Goal: Task Accomplishment & Management: Manage account settings

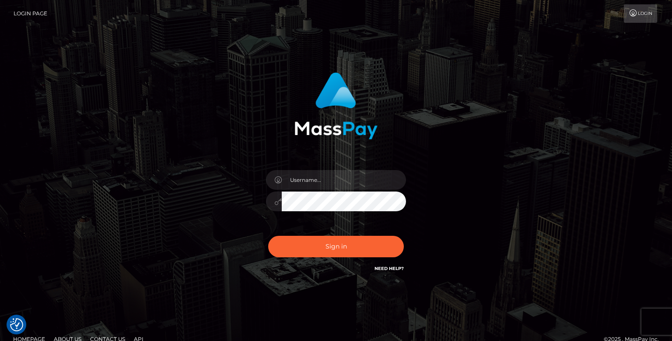
checkbox input "true"
click at [311, 179] on input "text" at bounding box center [344, 180] width 124 height 20
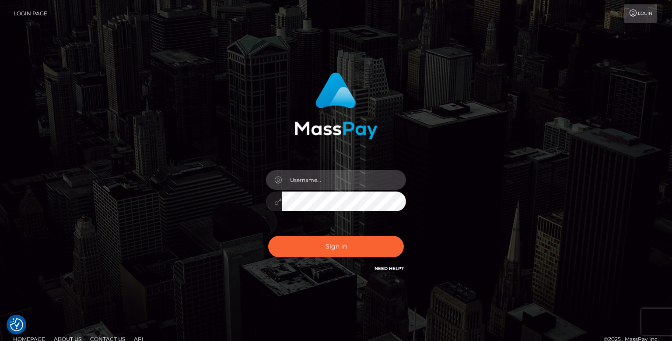
type input "amberyates2004@gmail.com"
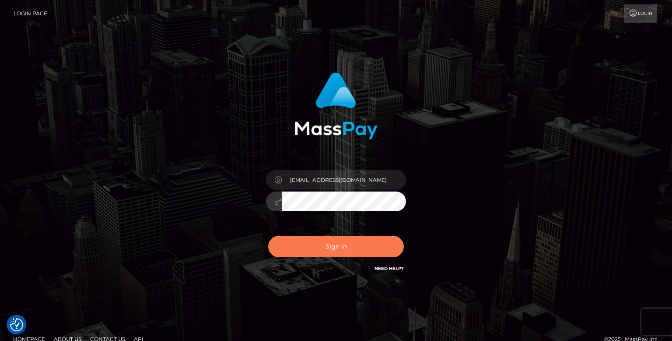
click at [290, 246] on button "Sign in" at bounding box center [336, 246] width 136 height 21
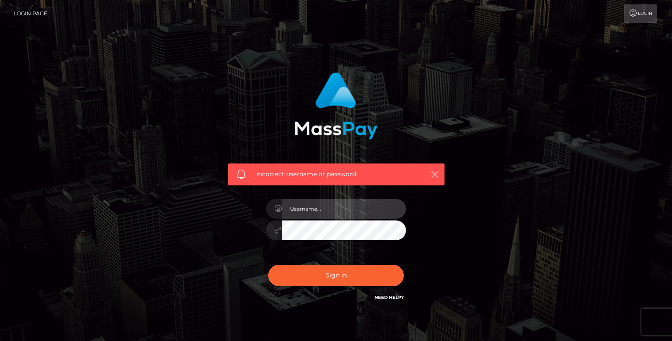
click at [322, 207] on input "text" at bounding box center [344, 209] width 124 height 20
checkbox input "true"
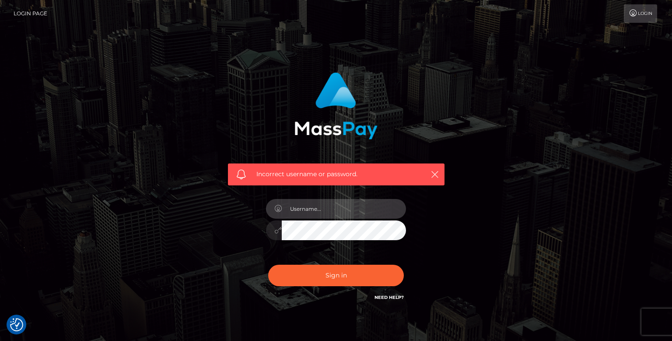
type input "amberyates2004@gmail.com"
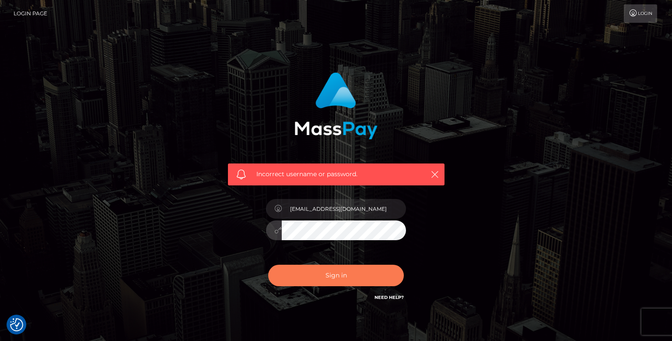
click at [301, 278] on button "Sign in" at bounding box center [336, 274] width 136 height 21
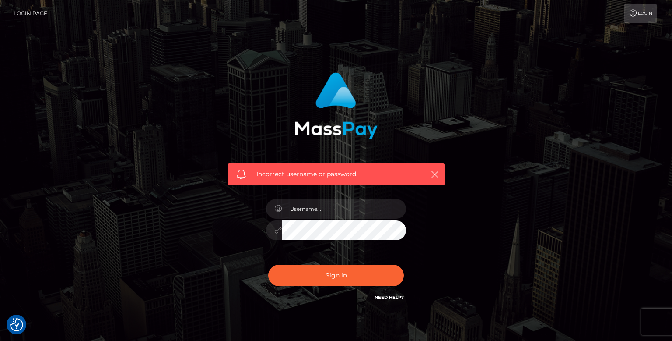
click at [38, 13] on link "Login Page" at bounding box center [31, 13] width 34 height 18
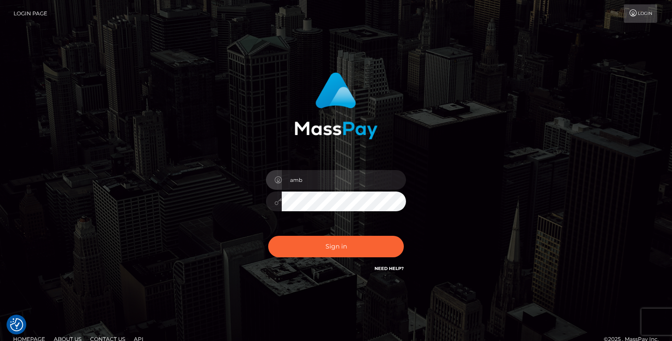
type input "ambe"
checkbox input "true"
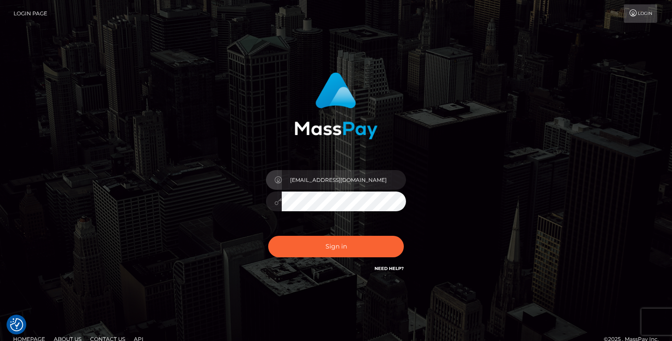
type input "[EMAIL_ADDRESS][DOMAIN_NAME]"
click at [268, 236] on button "Sign in" at bounding box center [336, 246] width 136 height 21
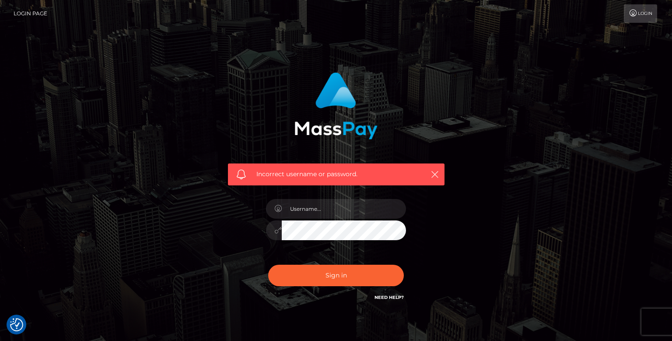
click at [399, 299] on link "Need Help?" at bounding box center [389, 297] width 29 height 6
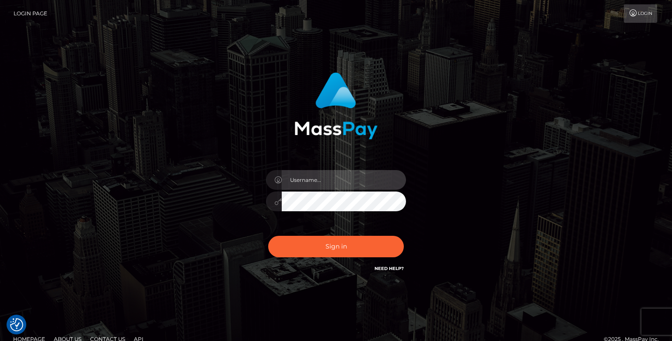
click at [328, 178] on input "text" at bounding box center [344, 180] width 124 height 20
type input "[EMAIL_ADDRESS][DOMAIN_NAME]"
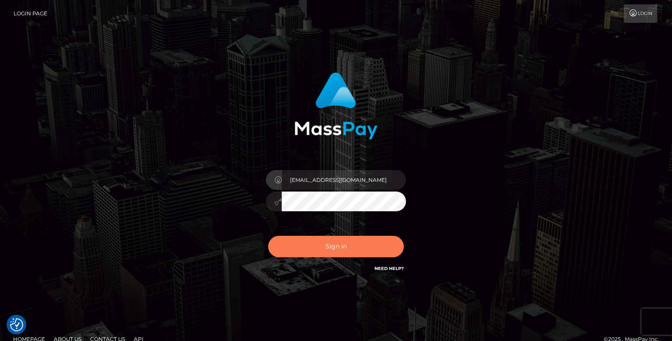
click at [363, 249] on button "Sign in" at bounding box center [336, 246] width 136 height 21
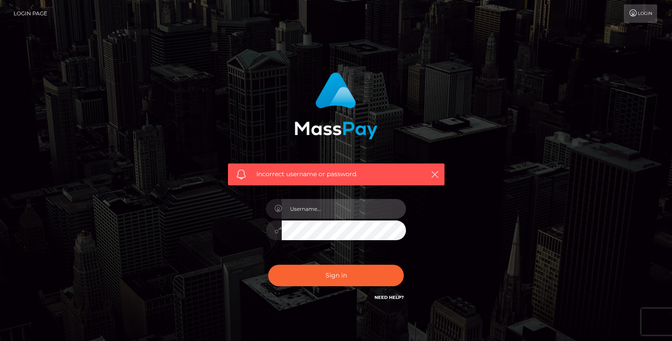
click at [347, 210] on input "text" at bounding box center [344, 209] width 124 height 20
type input "amberyates2004@gmail.com"
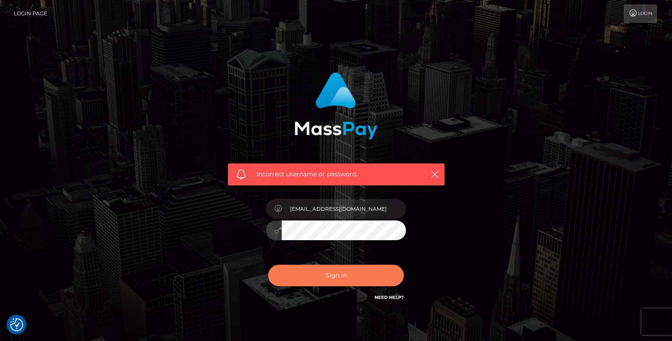
click at [303, 275] on button "Sign in" at bounding box center [336, 274] width 136 height 21
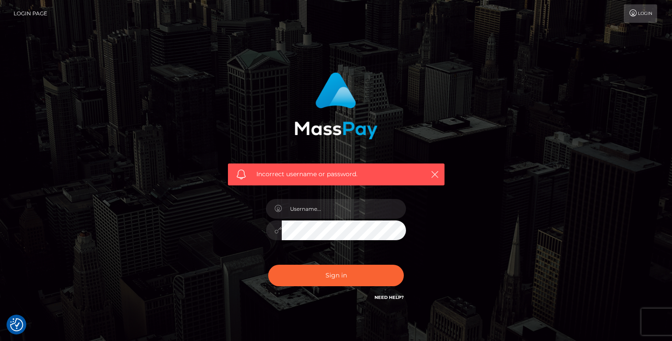
click at [637, 21] on link "Login" at bounding box center [640, 13] width 33 height 18
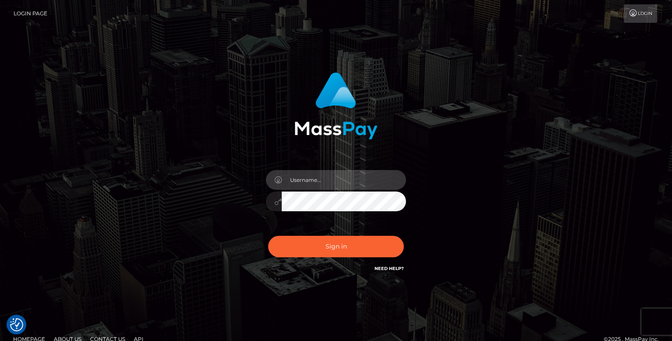
click at [312, 185] on input "text" at bounding box center [344, 180] width 124 height 20
type input "amberyates2004@gmail.com"
click at [268, 236] on button "Sign in" at bounding box center [336, 246] width 136 height 21
